Goal: Communication & Community: Ask a question

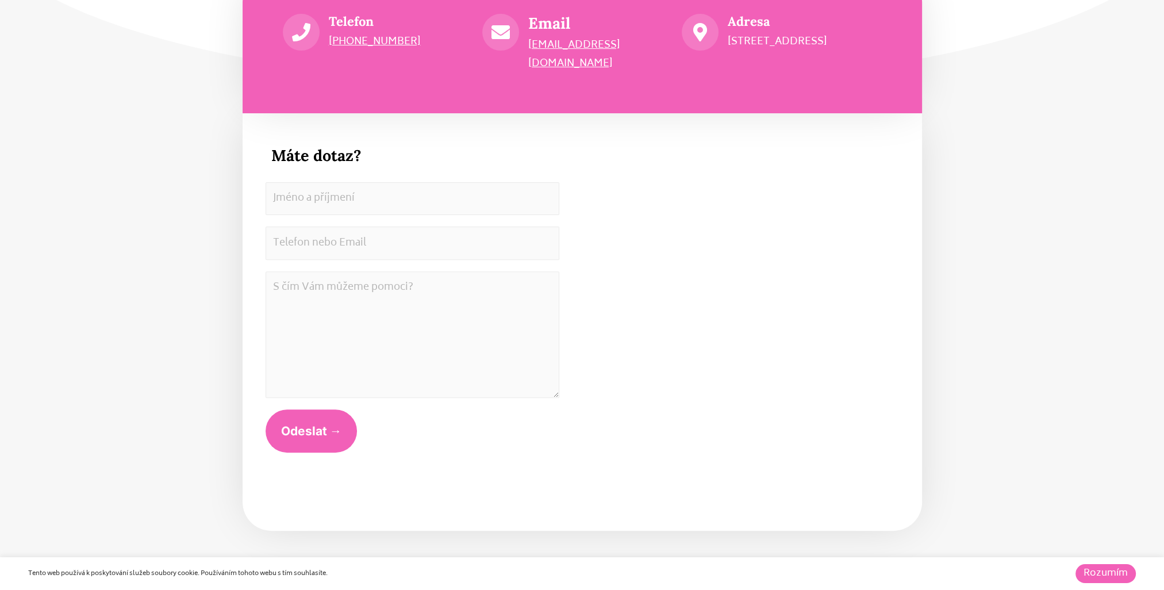
scroll to position [6284, 0]
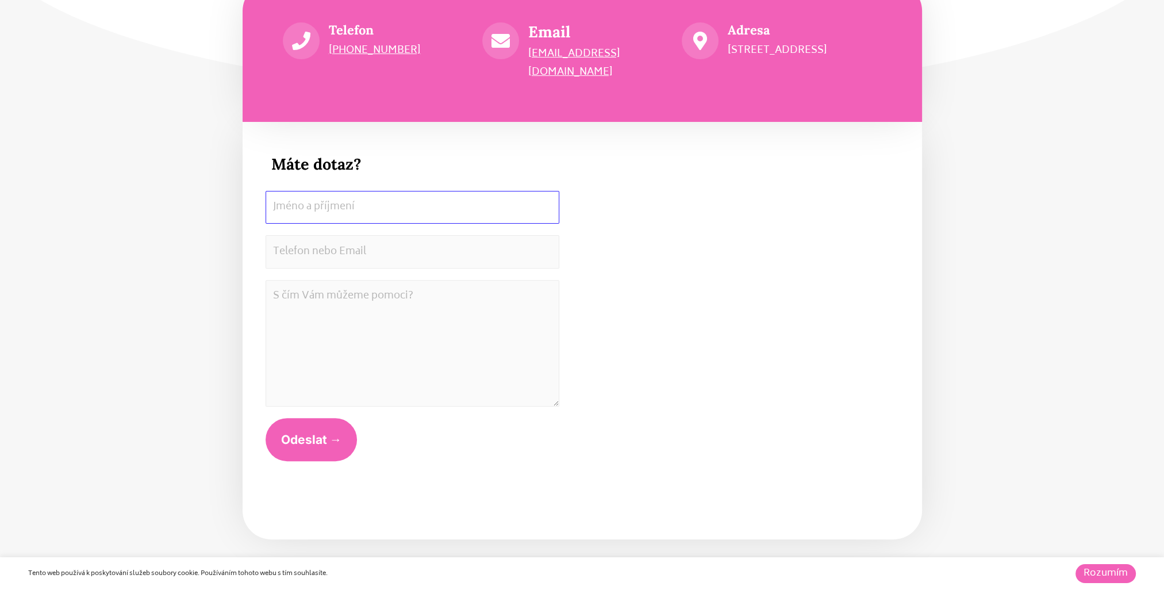
click at [337, 191] on input "Jméno a příjmení" at bounding box center [413, 207] width 294 height 33
type input "Karel Maršálek"
type input "[PERSON_NAME][EMAIL_ADDRESS][DOMAIN_NAME]"
click at [493, 289] on textarea "S čím Vám můžeme pomoci? *" at bounding box center [413, 343] width 294 height 126
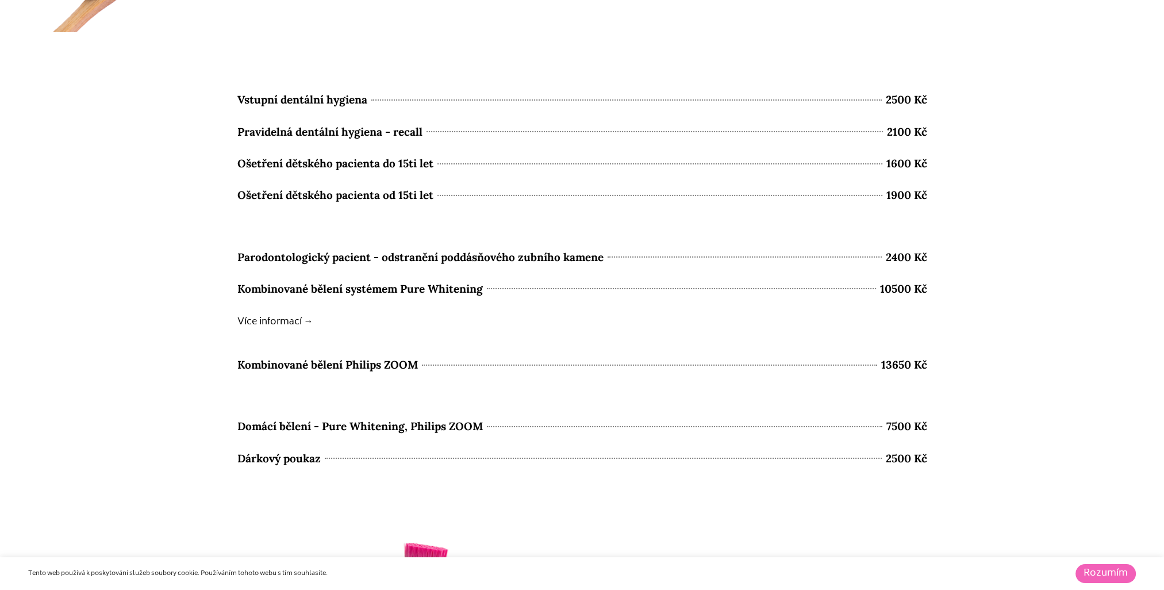
scroll to position [4904, 0]
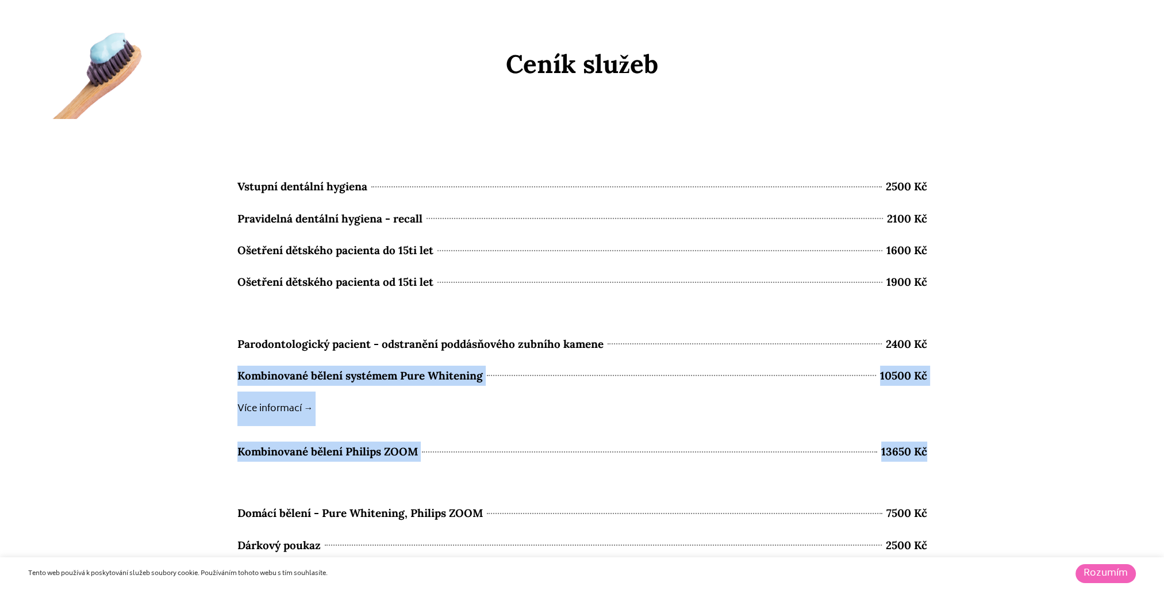
drag, startPoint x: 1013, startPoint y: 464, endPoint x: 195, endPoint y: 382, distance: 822.0
click at [195, 382] on section "Vstupní dentální hygiena 2500 Kč Pravidelná dentální hygiena - recall 2100 Kč O…" at bounding box center [582, 540] width 1164 height 842
copy ul "Kombinované bělení systémem Pure Whitening 10500 Kč Více informací → Kombinovan…"
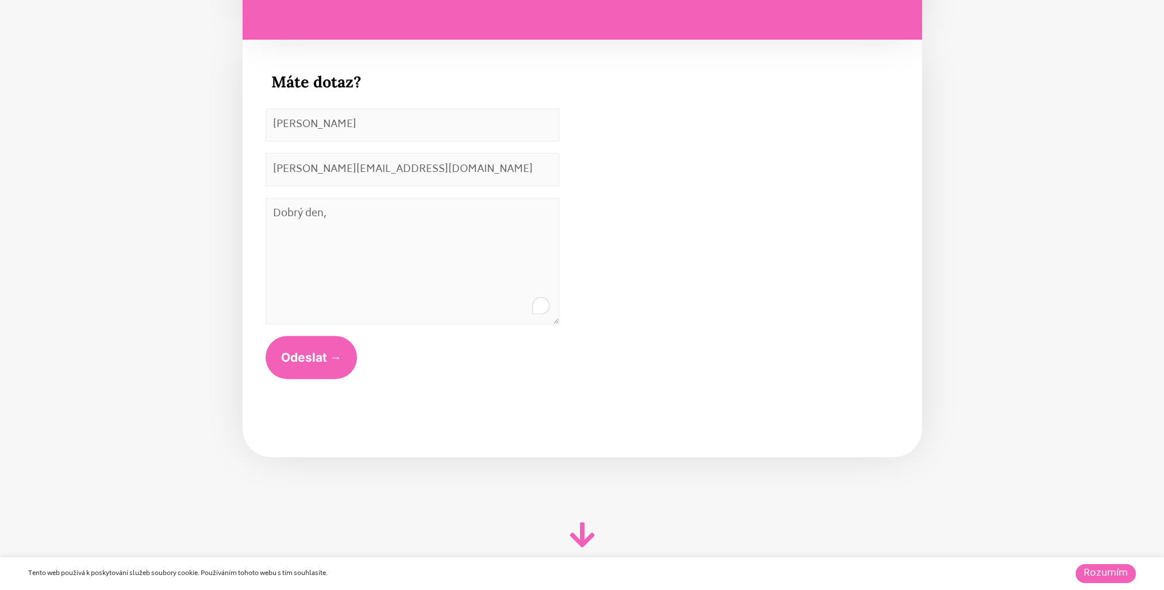
scroll to position [6284, 0]
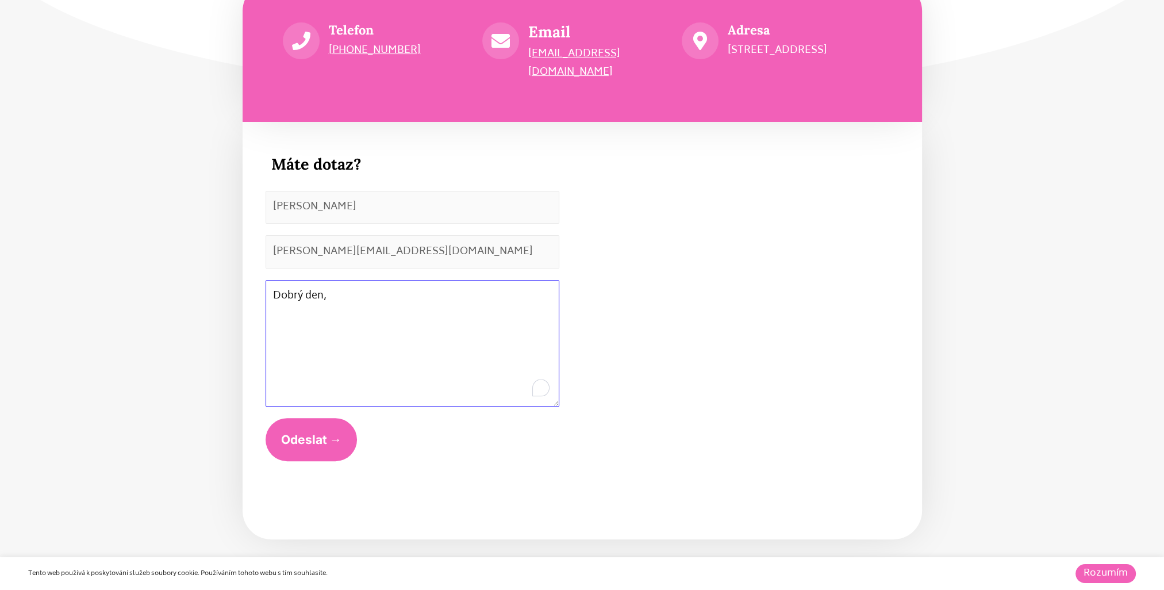
click at [409, 290] on textarea "Dobrý den," at bounding box center [413, 343] width 294 height 126
drag, startPoint x: 409, startPoint y: 290, endPoint x: 363, endPoint y: 282, distance: 46.0
click at [363, 282] on textarea "Dobrý den," at bounding box center [413, 343] width 294 height 126
click at [357, 283] on textarea "Dobrý den," at bounding box center [413, 343] width 294 height 126
click at [482, 302] on textarea "Dobrý den, zvažuji objednání" at bounding box center [413, 343] width 294 height 126
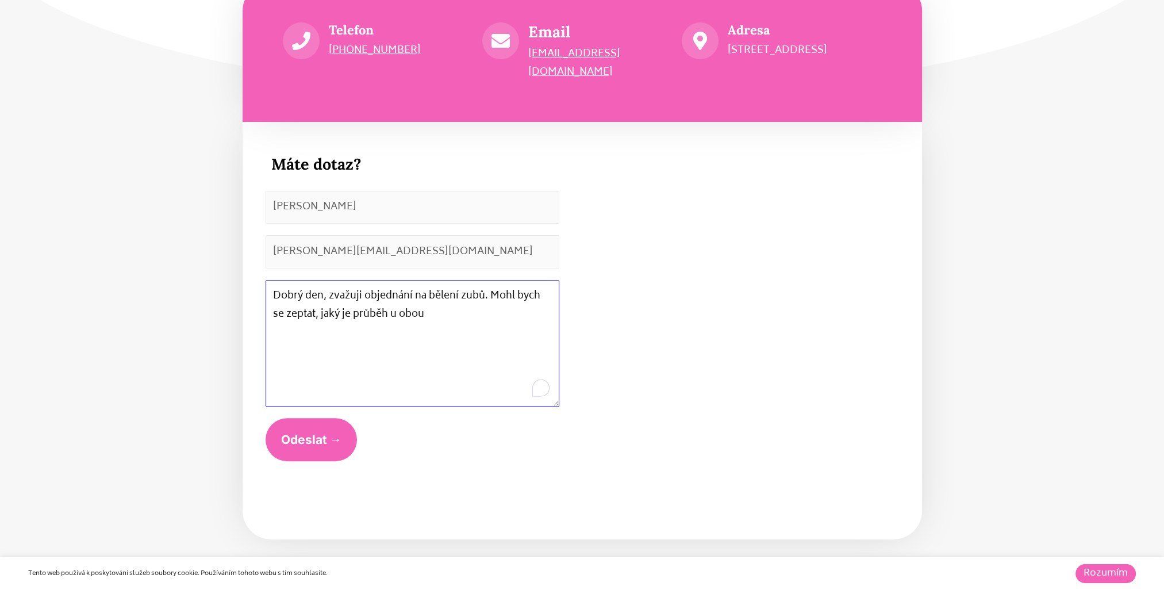
click at [375, 298] on textarea "Dobrý den, zvažuji objednání na bělení zubů. Mohl bych se zeptat, jaký je průbě…" at bounding box center [413, 343] width 294 height 126
click at [442, 307] on textarea "Dobrý den, zvažuji objednání na bělení zubů. Mohl bych se zeptat, jaký je průbě…" at bounding box center [413, 343] width 294 height 126
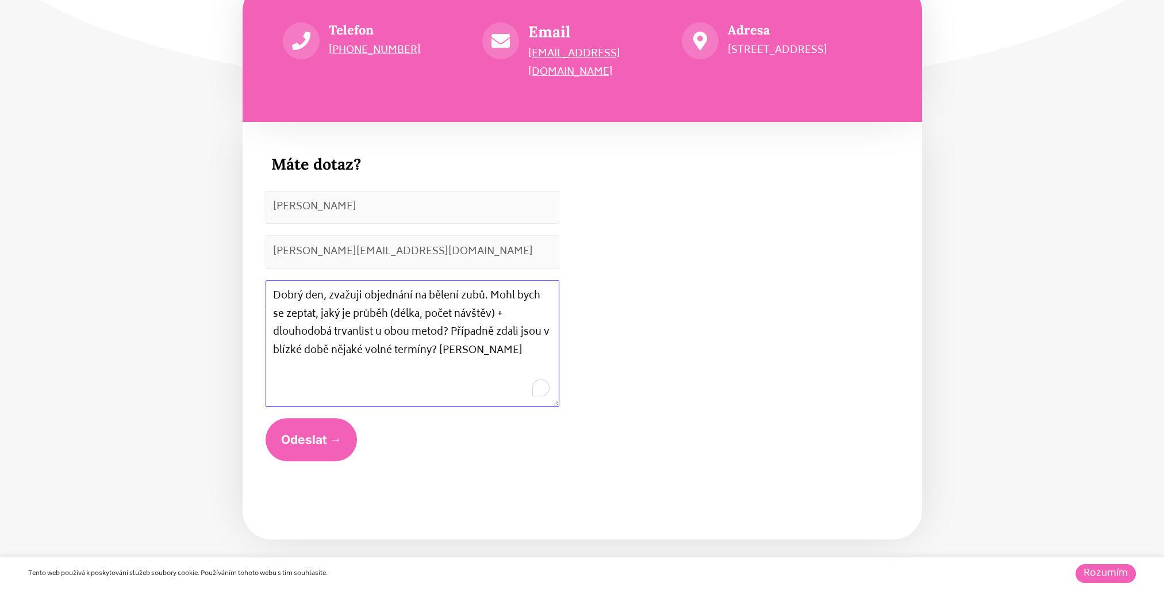
click at [458, 307] on textarea "Dobrý den, zvažuji objednání na bělení zubů. Mohl bych se zeptat, jaký je průbě…" at bounding box center [413, 343] width 294 height 126
drag, startPoint x: 460, startPoint y: 309, endPoint x: 372, endPoint y: 328, distance: 89.8
click at [372, 328] on textarea "Dobrý den, zvažuji objednání na bělení zubů. Mohl bych se zeptat, jaký je průbě…" at bounding box center [413, 343] width 294 height 126
drag, startPoint x: 511, startPoint y: 316, endPoint x: 536, endPoint y: 314, distance: 24.7
click at [536, 314] on textarea "Dobrý den, zvažuji objednání na bělení zubů. Mohl bych se zeptat, jaký je průbě…" at bounding box center [413, 343] width 294 height 126
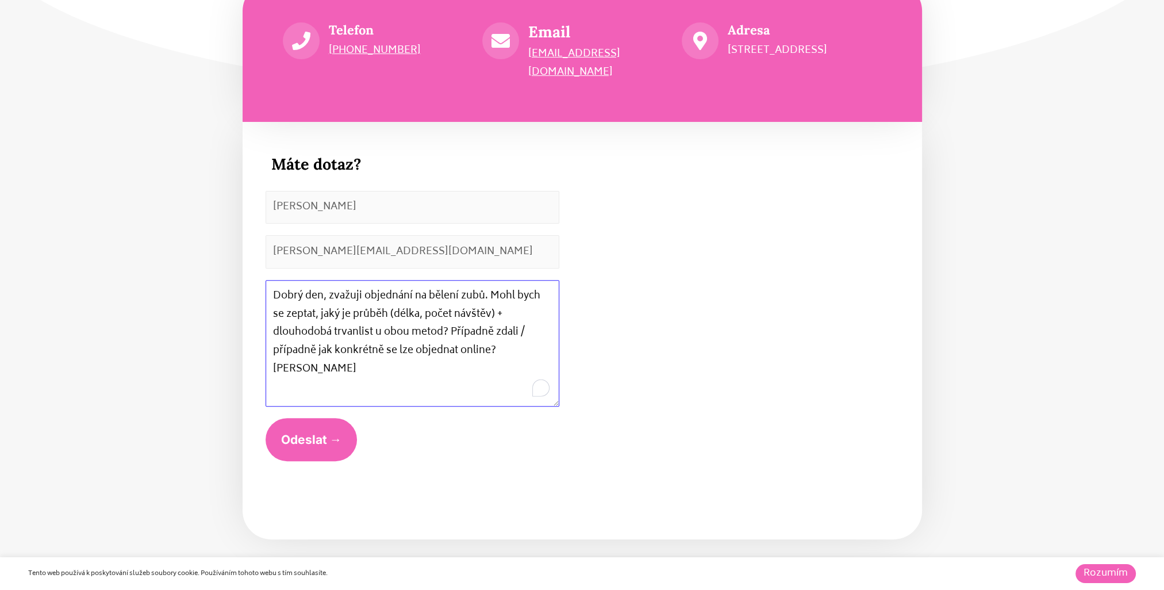
click at [531, 339] on textarea "Dobrý den, zvažuji objednání na bělení zubů. Mohl bych se zeptat, jaký je průbě…" at bounding box center [413, 343] width 294 height 126
click at [548, 335] on textarea "Dobrý den, zvažuji objednání na bělení zubů. Mohl bych se zeptat, jaký je průbě…" at bounding box center [413, 343] width 294 height 126
click at [427, 330] on textarea "Dobrý den, zvažuji objednání na bělení zubů. Mohl bych se zeptat, jaký je průbě…" at bounding box center [413, 343] width 294 height 126
click at [382, 345] on textarea "Dobrý den, zvažuji objednání na bělení zubů. Mohl bych se zeptat, jaký je průbě…" at bounding box center [413, 343] width 294 height 126
drag, startPoint x: 509, startPoint y: 314, endPoint x: 522, endPoint y: 317, distance: 13.4
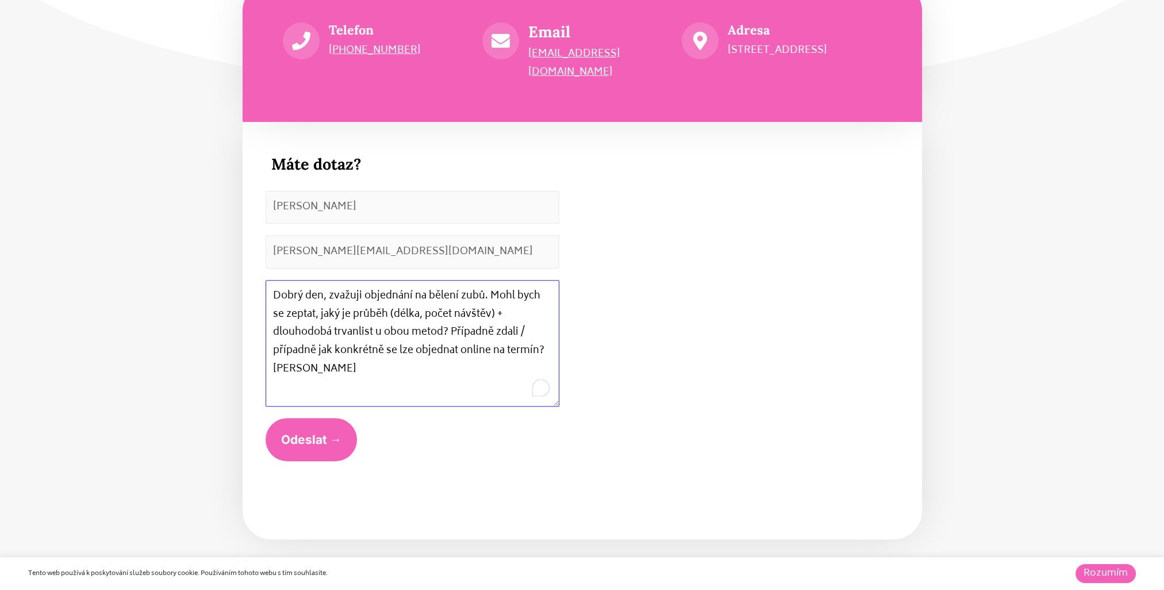
click at [522, 317] on textarea "Dobrý den, zvažuji objednání na bělení zubů. Mohl bych se zeptat, jaký je průbě…" at bounding box center [413, 343] width 294 height 126
click at [370, 332] on textarea "Dobrý den, zvažuji objednání na bělení zubů. Mohl bych se zeptat, jaký je průbě…" at bounding box center [413, 343] width 294 height 126
drag, startPoint x: 520, startPoint y: 330, endPoint x: 437, endPoint y: 332, distance: 82.8
click at [437, 332] on textarea "Dobrý den, zvažuji objednání na bělení zubů. Mohl bych se zeptat, jaký je průbě…" at bounding box center [413, 343] width 294 height 126
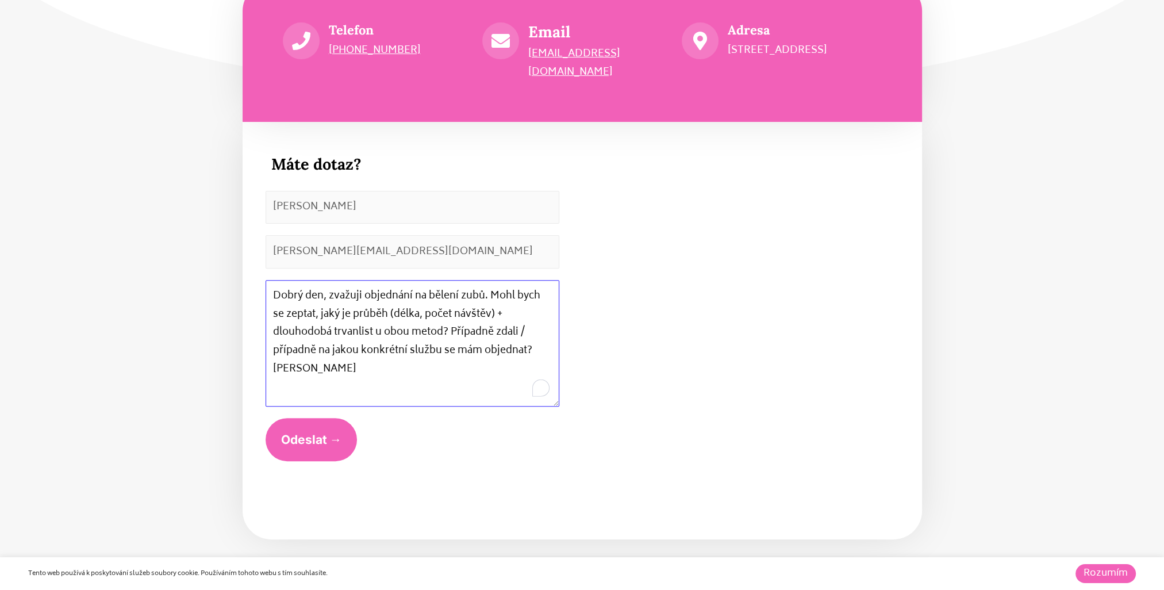
click at [392, 329] on textarea "Dobrý den, zvažuji objednání na bělení zubů. Mohl bych se zeptat, jaký je průbě…" at bounding box center [413, 343] width 294 height 126
click at [390, 349] on textarea "Dobrý den, zvažuji objednání na bělení zubů. Mohl bych se zeptat, jaký je průbě…" at bounding box center [413, 343] width 294 height 126
drag, startPoint x: 268, startPoint y: 271, endPoint x: 413, endPoint y: 403, distance: 196.5
click at [398, 391] on div "S čím Vám můžeme pomoci? * Dobrý den, zvažuji objednání na bělení zubů. Mohl by…" at bounding box center [413, 343] width 294 height 138
click at [480, 512] on div "Máte dotaz? Jméno a příjmení Karel Maršálek Telefon nebo Email * karel.marsalek…" at bounding box center [413, 331] width 340 height 398
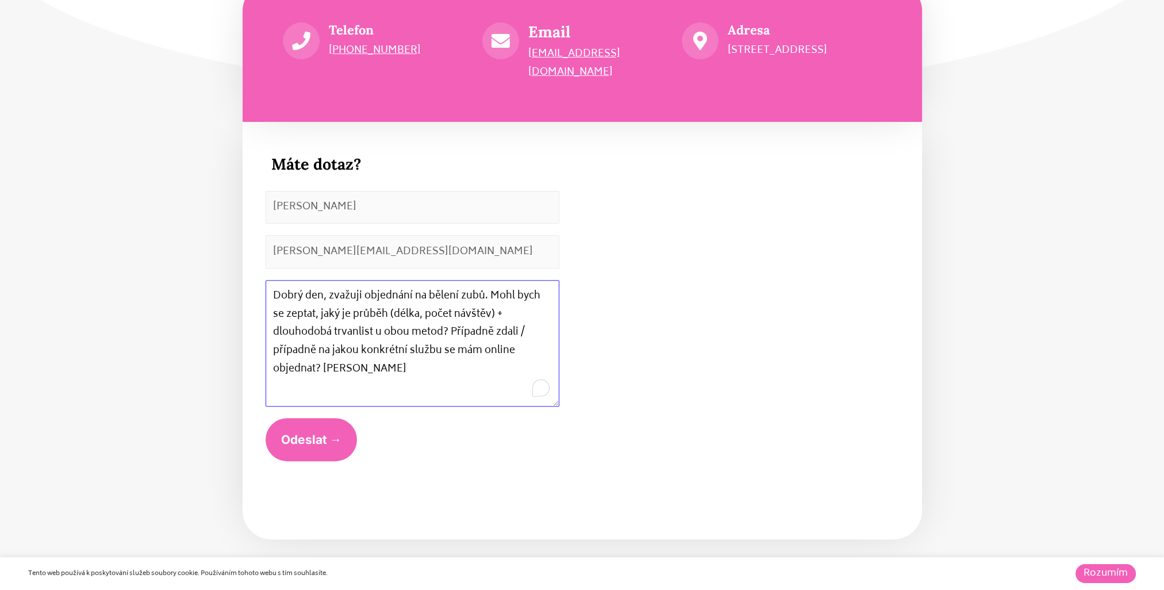
click at [325, 328] on textarea "Dobrý den, zvažuji objednání na bělení zubů. Mohl bych se zeptat, jaký je průbě…" at bounding box center [413, 343] width 294 height 126
click at [308, 312] on textarea "Dobrý den, zvažuji objednání na bělení zubů. Mohl bych se zeptat, jaký je průbě…" at bounding box center [413, 343] width 294 height 126
click at [300, 316] on textarea "Dobrý den, zvažuji objednání na bělení zubů. Mohl bych se zeptat, jaký je průbě…" at bounding box center [413, 343] width 294 height 126
click at [300, 307] on textarea "Dobrý den, zvažuji objednání na bělení zubů. Mohl bych se zeptat, jaký je průbě…" at bounding box center [413, 343] width 294 height 126
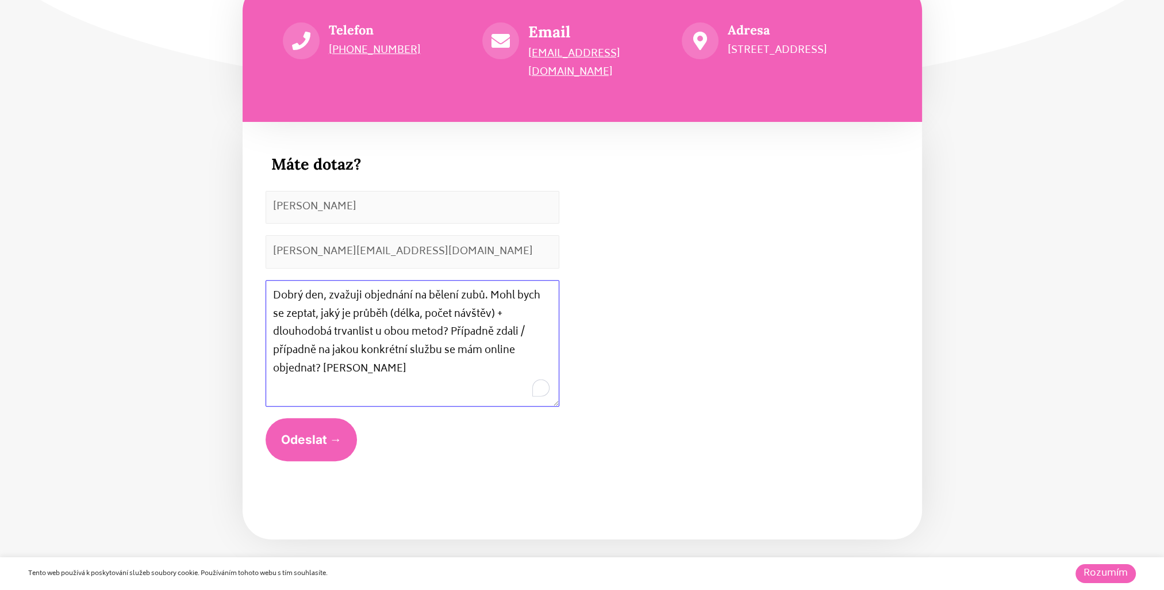
click at [300, 307] on textarea "Dobrý den, zvažuji objednání na bělení zubů. Mohl bych se zeptat, jaký je průbě…" at bounding box center [413, 343] width 294 height 126
click at [303, 316] on textarea "Dobrý den, zvažuji objednání na bělení zubů. Mohl bych se zeptat, jaký je průbě…" at bounding box center [413, 343] width 294 height 126
click at [418, 358] on textarea "Dobrý den, zvažuji objednání na bělení zubů. Mohl bych se zeptat, jaký je průbě…" at bounding box center [413, 343] width 294 height 126
click at [208, 285] on div at bounding box center [582, 277] width 1164 height 640
click at [381, 299] on textarea "Dobrý den, zvažuji objednání na bělení zubů. Mohl bych se zeptat, jaký je průbě…" at bounding box center [413, 343] width 294 height 126
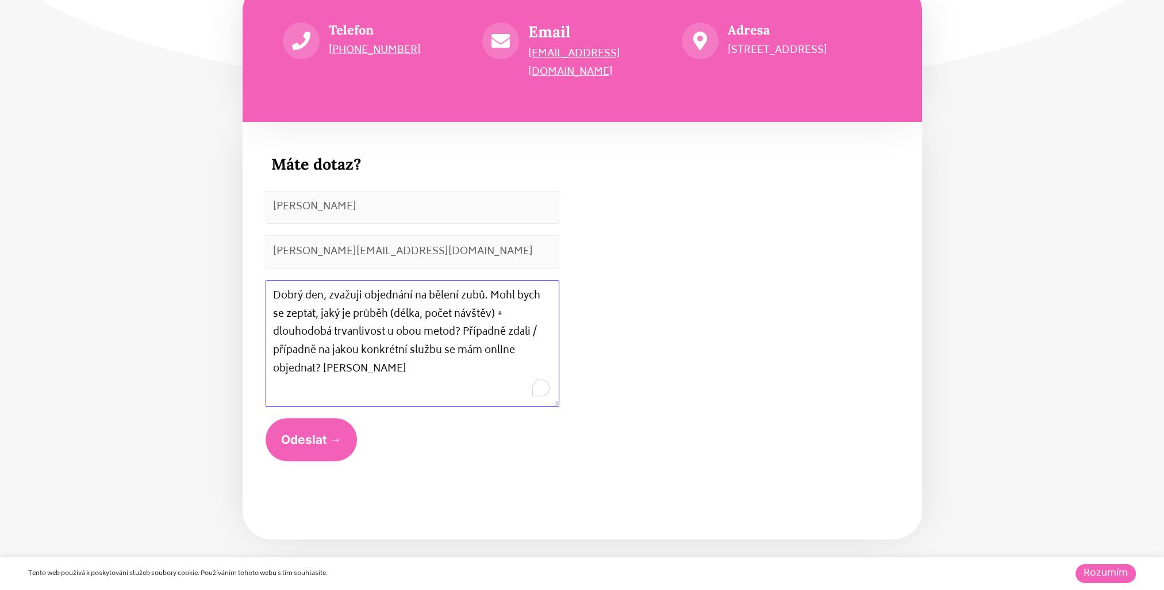
drag, startPoint x: 450, startPoint y: 314, endPoint x: 520, endPoint y: 311, distance: 70.2
click at [520, 311] on textarea "Dobrý den, zvažuji objednání na bělení zubů. Mohl bych se zeptat, jaký je průbě…" at bounding box center [413, 343] width 294 height 126
click at [452, 347] on textarea "Dobrý den, zvažuji objednání na bělení zubů. Mohl bych se zeptat, jaký je průbě…" at bounding box center [413, 343] width 294 height 126
click at [542, 323] on textarea "Dobrý den, zvažuji objednání na bělení zubů. Mohl bych se zeptat, jaký je průbě…" at bounding box center [413, 343] width 294 height 126
click at [542, 335] on textarea "Dobrý den, zvažuji objednání na bělení zubů. Mohl bych se zeptat, jaký je průbě…" at bounding box center [413, 343] width 294 height 126
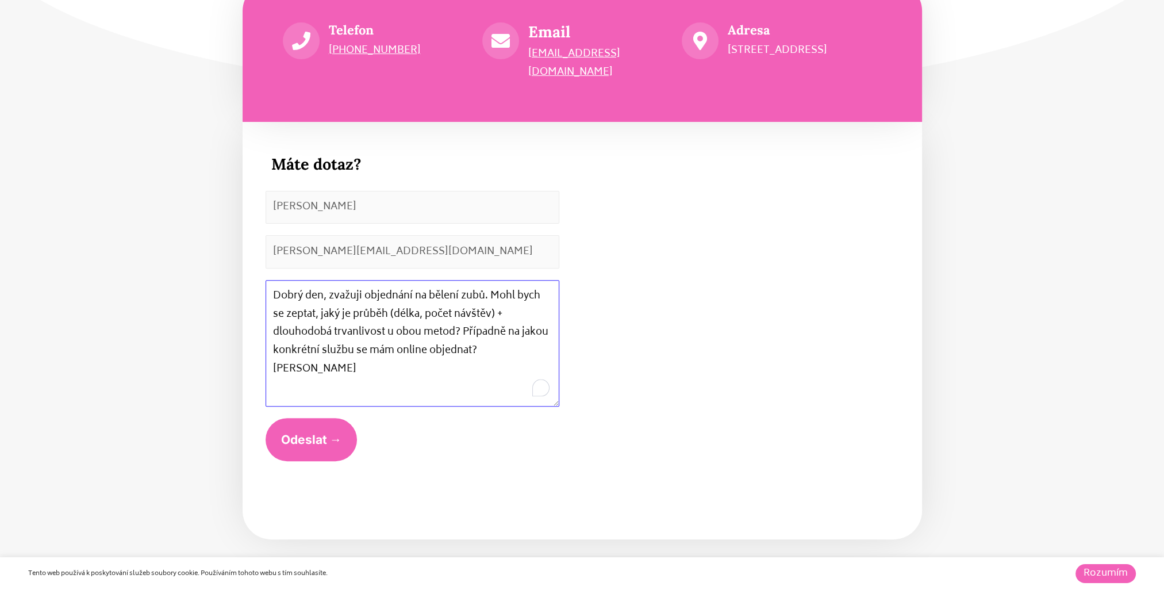
drag, startPoint x: 275, startPoint y: 274, endPoint x: 571, endPoint y: 328, distance: 301.0
click at [572, 328] on div "Máte dotaz? Jméno a příjmení Karel Maršálek Telefon nebo Email * karel.marsalek…" at bounding box center [413, 331] width 340 height 398
type textarea "Dobrý den, zvažuji objednání na bělení zubů. Mohl bych se zeptat, jaký je průbě…"
click at [499, 491] on div "Máte dotaz? Jméno a příjmení Karel Maršálek Telefon nebo Email * karel.marsalek…" at bounding box center [413, 331] width 340 height 398
click at [320, 420] on button "Odeslat →" at bounding box center [312, 439] width 92 height 43
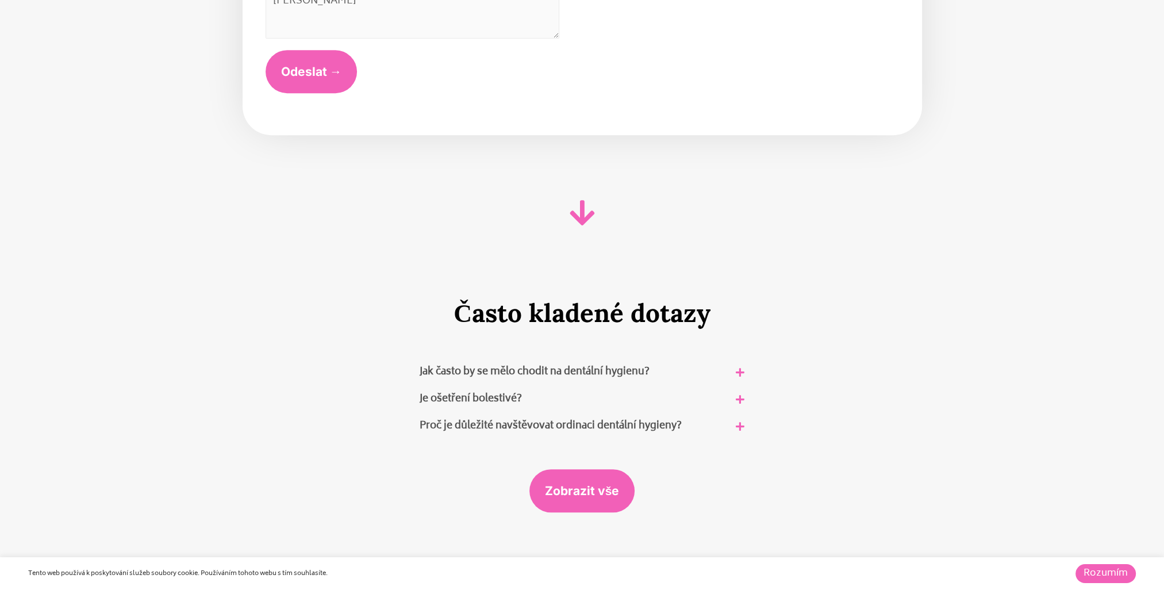
scroll to position [6358, 0]
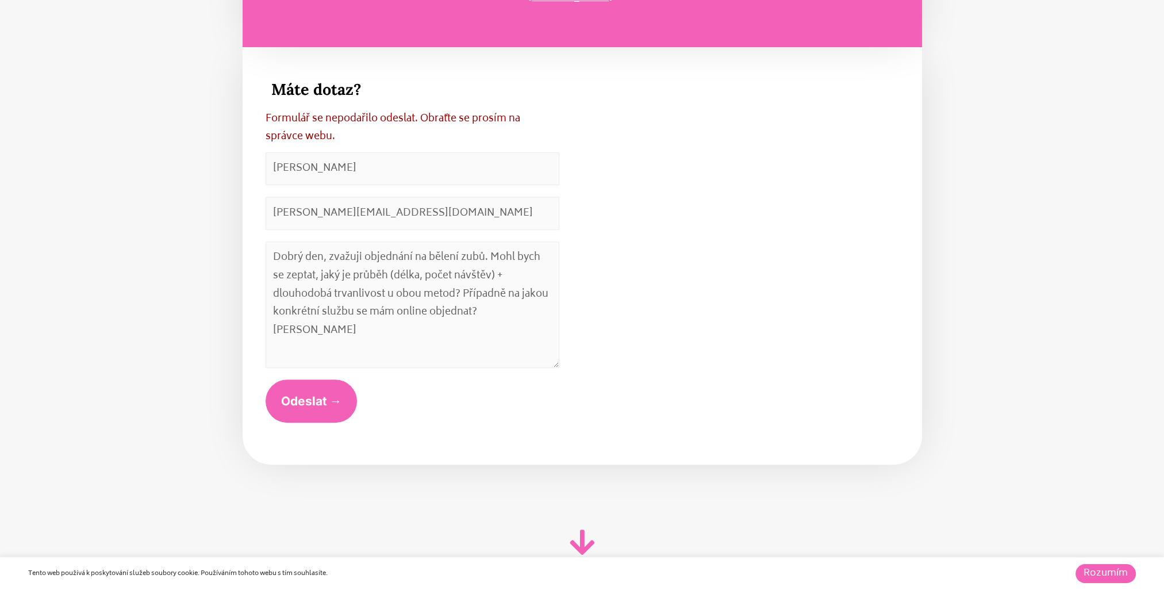
click at [483, 110] on div "Formulář se nepodařilo odeslat. Obraťte se prosím na správce webu." at bounding box center [413, 128] width 294 height 36
click at [420, 298] on textarea "Dobrý den, zvažuji objednání na bělení zubů. Mohl bych se zeptat, jaký je průbě…" at bounding box center [413, 304] width 294 height 126
click at [540, 294] on textarea "Dobrý den, zvažuji objednání na bělení zubů. Mohl bych se zeptat, jaký je průbě…" at bounding box center [413, 304] width 294 height 126
drag, startPoint x: 542, startPoint y: 295, endPoint x: 75, endPoint y: 145, distance: 490.6
click at [75, 145] on section "Telefon [PHONE_NUMBER] Email [EMAIL_ADDRESS][DOMAIN_NAME] Adresa [STREET_ADDRES…" at bounding box center [582, 202] width 1164 height 640
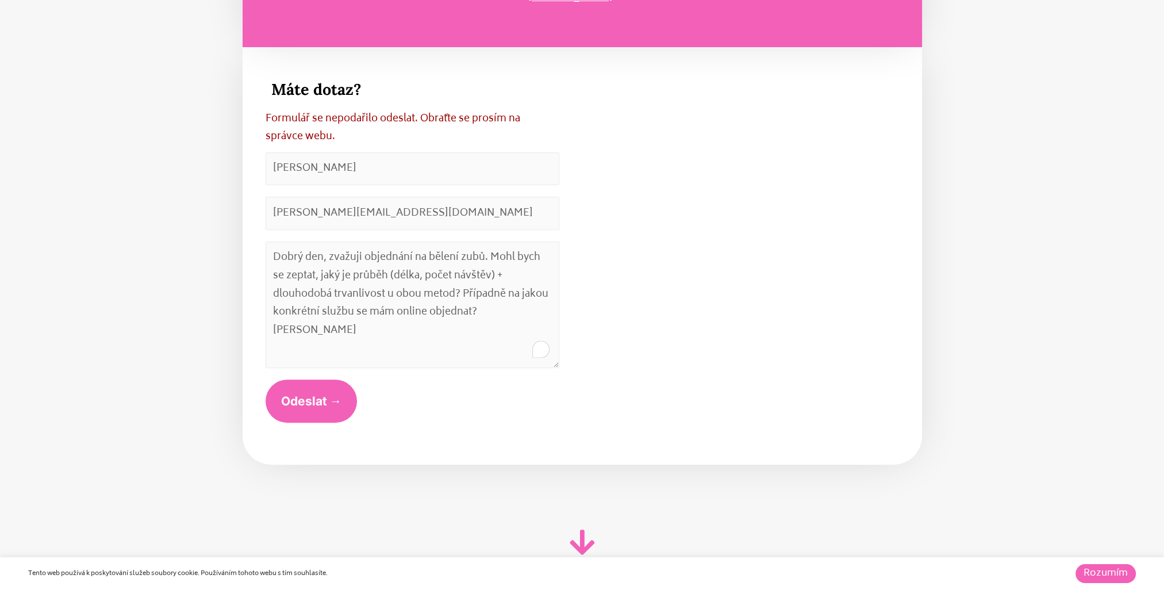
click at [324, 406] on div "Formulář se nepodařilo odeslat. Obraťte se prosím na správce webu. Jméno a příj…" at bounding box center [413, 273] width 294 height 327
click at [323, 379] on button "Odeslat →" at bounding box center [312, 400] width 92 height 43
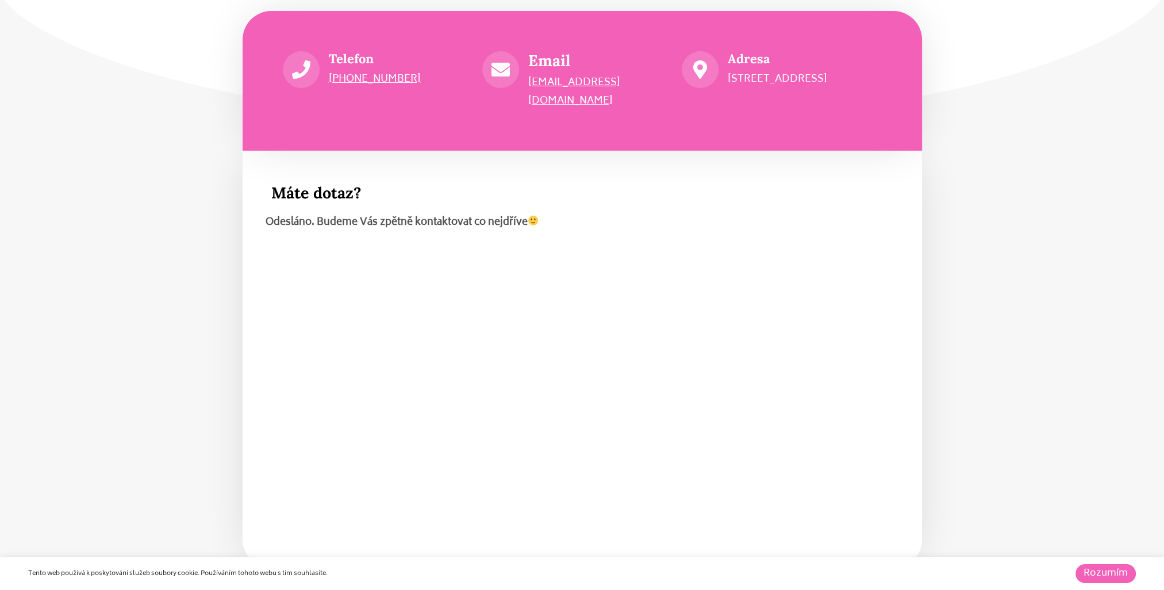
scroll to position [6260, 0]
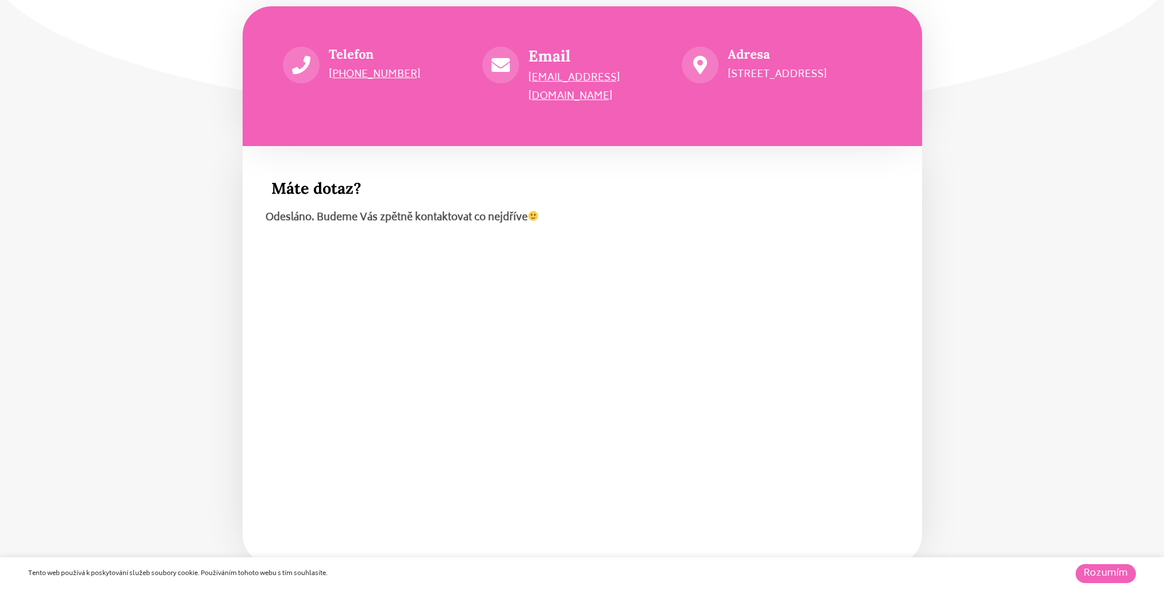
drag, startPoint x: 633, startPoint y: 75, endPoint x: 524, endPoint y: 79, distance: 108.7
click at [524, 79] on div "Email info@cistezoubky.cz" at bounding box center [581, 77] width 199 height 60
drag, startPoint x: 524, startPoint y: 79, endPoint x: 532, endPoint y: 107, distance: 29.3
click at [532, 107] on section "Telefon +420 601 575 828 Email info@cistezoubky.cz Adresa Hradecká 2526/3 130 0…" at bounding box center [582, 76] width 679 height 140
